Goal: Transaction & Acquisition: Purchase product/service

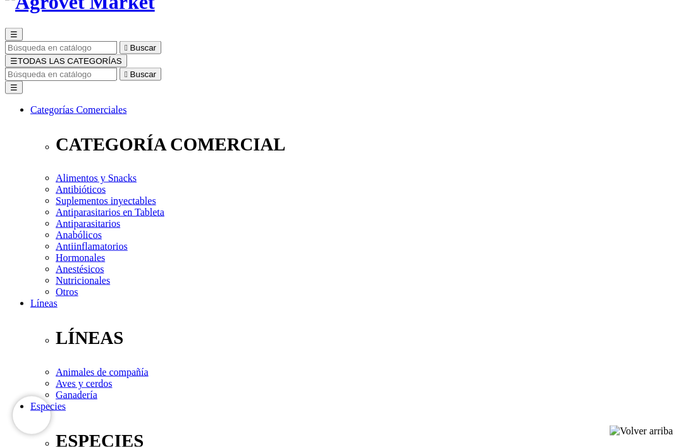
scroll to position [91, 0]
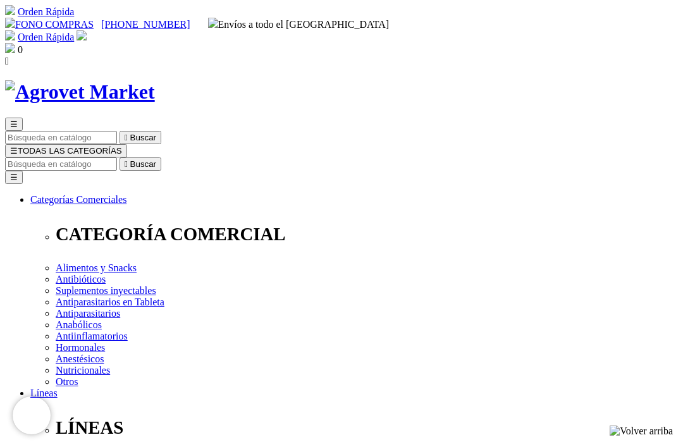
click at [18, 146] on span "☰" at bounding box center [14, 150] width 8 height 9
click at [117, 157] on input "Buscar" at bounding box center [61, 163] width 112 height 13
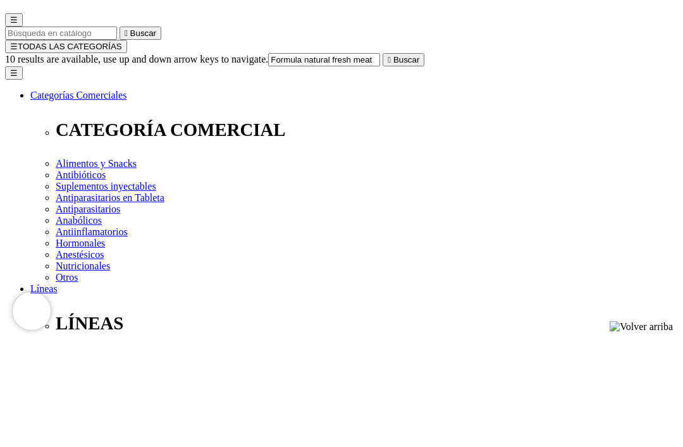
type input "Formula natural fresh meat"
click at [424, 157] on button " Buscar" at bounding box center [403, 163] width 42 height 13
